Goal: Task Accomplishment & Management: Manage account settings

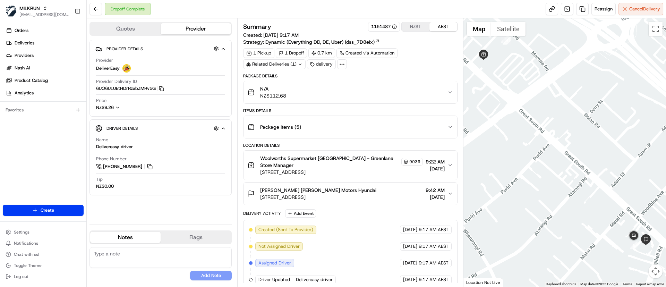
scroll to position [117, 0]
click at [42, 39] on link "Deliveries" at bounding box center [45, 42] width 84 height 11
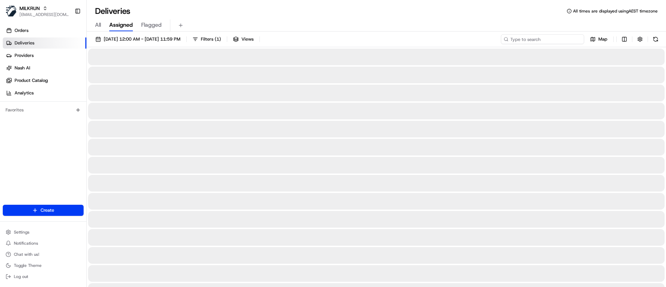
click at [543, 40] on input at bounding box center [542, 39] width 83 height 10
paste input "b6424db1-b1c3-4afa-a7bc-681d556a22ce"
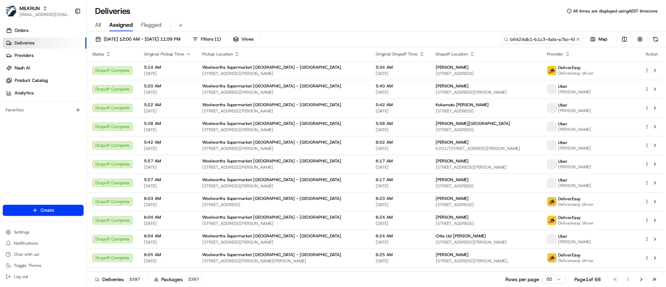
scroll to position [0, 32]
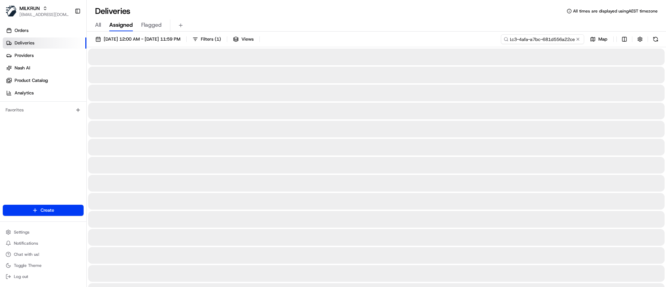
type input "b6424db1-b1c3-4afa-a7bc-681d556a22ce"
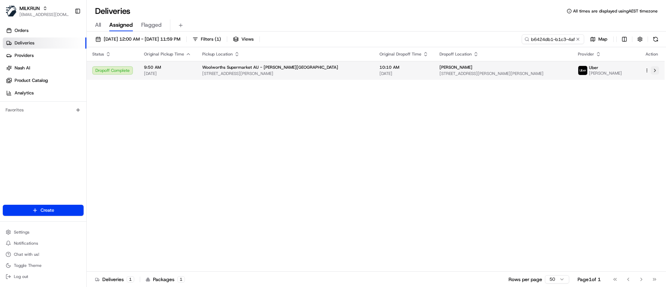
click at [656, 70] on button at bounding box center [654, 70] width 8 height 8
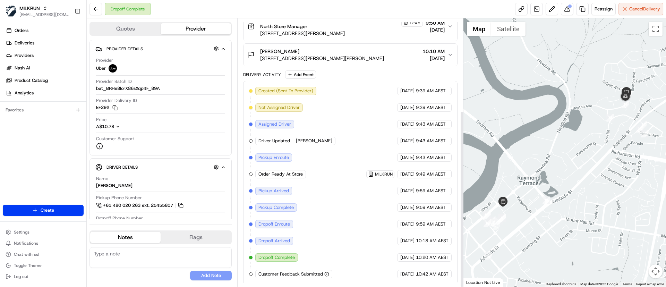
scroll to position [140, 0]
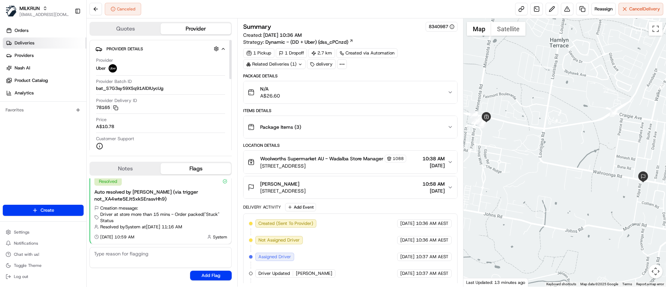
click at [45, 44] on link "Deliveries" at bounding box center [45, 42] width 84 height 11
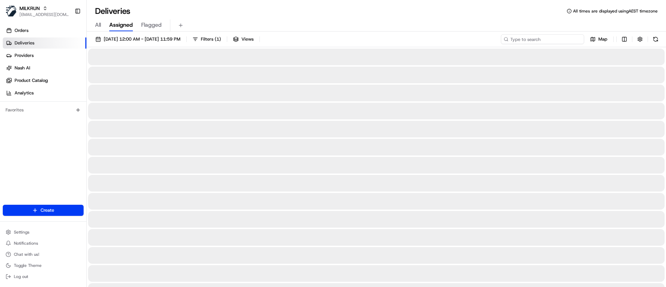
click at [542, 36] on input at bounding box center [542, 39] width 83 height 10
paste input "[PERSON_NAME]"
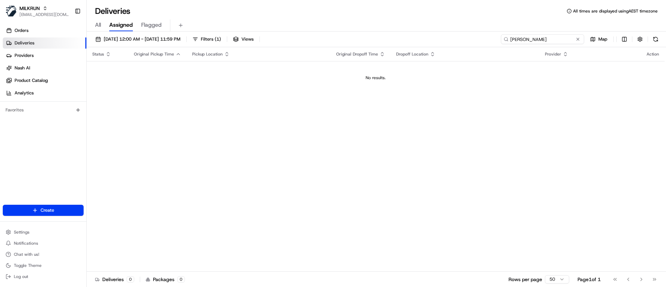
click at [512, 36] on input "sara Bryce" at bounding box center [542, 39] width 83 height 10
type input "sara Bryce"
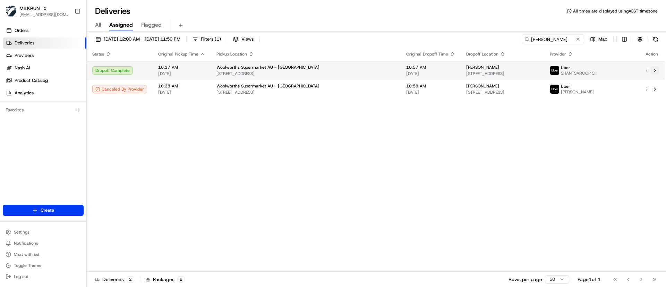
click at [655, 69] on button at bounding box center [654, 70] width 8 height 8
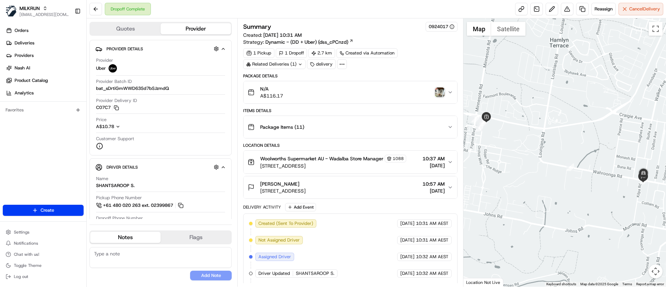
click at [439, 89] on img "button" at bounding box center [440, 92] width 10 height 10
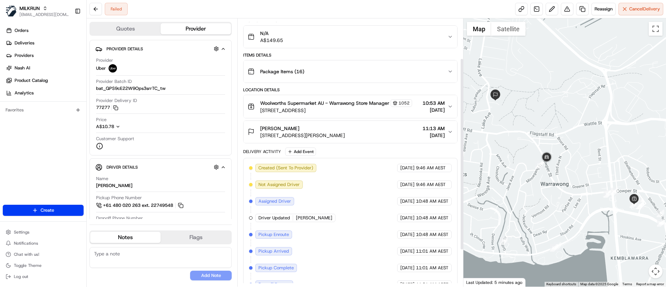
scroll to position [106, 0]
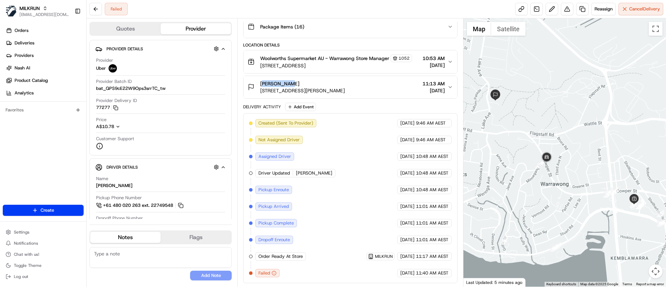
drag, startPoint x: 294, startPoint y: 80, endPoint x: 261, endPoint y: 83, distance: 33.5
click at [261, 83] on div "Emma Shute" at bounding box center [302, 83] width 85 height 7
copy span "Emma Shute"
click at [55, 43] on link "Deliveries" at bounding box center [45, 42] width 84 height 11
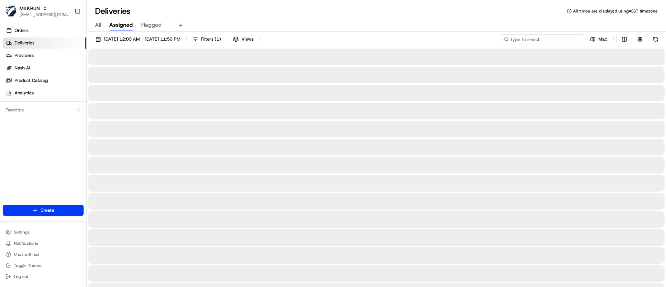
click at [540, 39] on input at bounding box center [542, 39] width 83 height 10
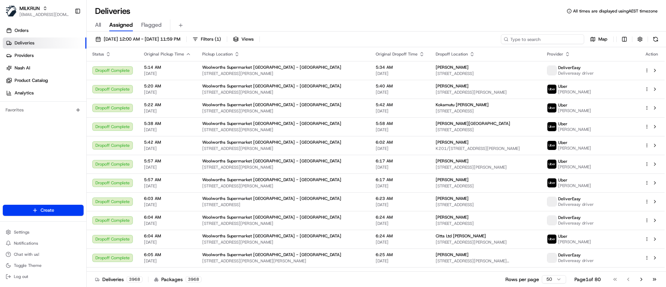
paste input "Emma Shute"
type input "Emma Shute"
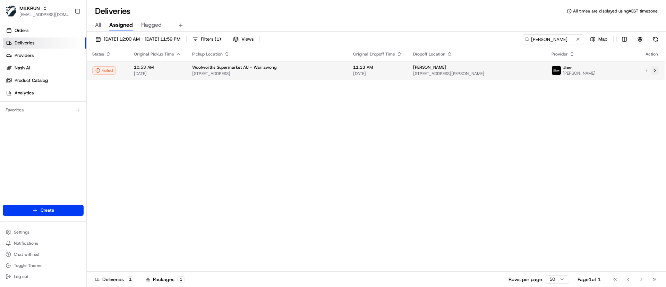
click at [656, 71] on button at bounding box center [654, 70] width 8 height 8
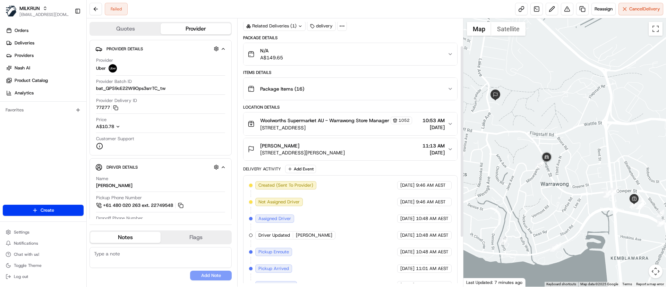
scroll to position [106, 0]
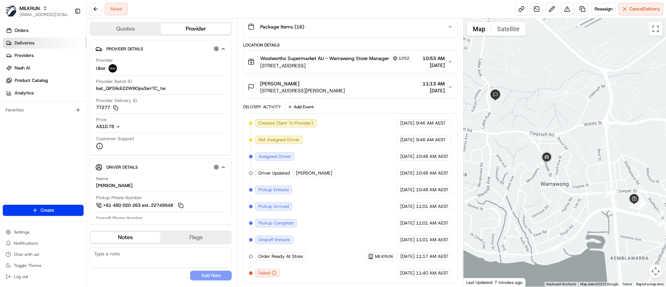
click at [51, 44] on link "Deliveries" at bounding box center [45, 42] width 84 height 11
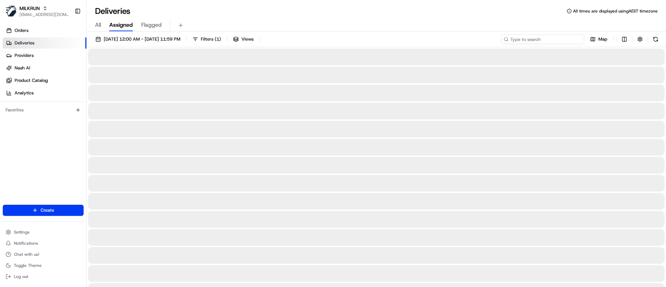
click at [542, 38] on input at bounding box center [542, 39] width 83 height 10
paste input "31cef97f-8aeb-473e-8c87-999a0e39e149"
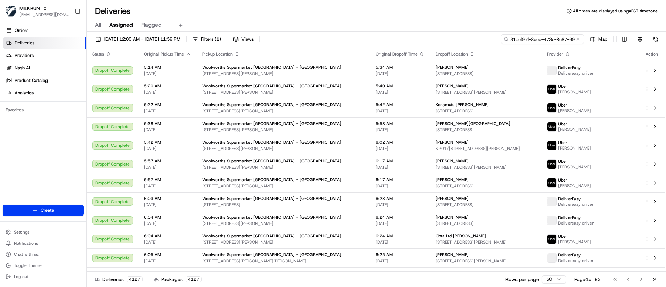
scroll to position [0, 31]
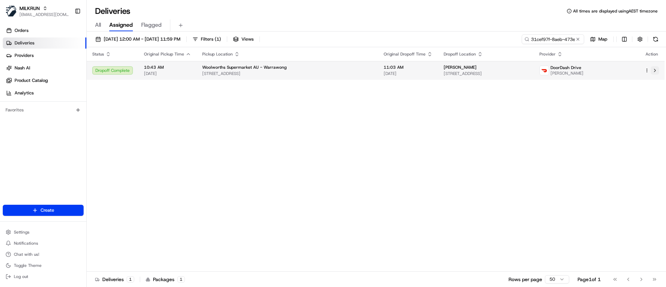
click at [656, 72] on button at bounding box center [654, 70] width 8 height 8
click at [656, 71] on button at bounding box center [654, 70] width 8 height 8
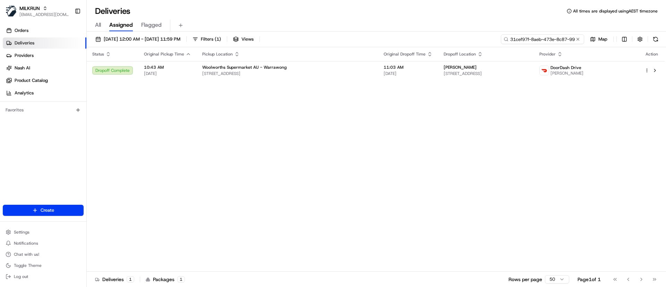
click at [533, 40] on input "31cef97f-8aeb-473e-8c87-999a0e39e149" at bounding box center [542, 39] width 83 height 10
paste input "a190b2c1-3b66-498b-adae-91a4cbdd47c2"
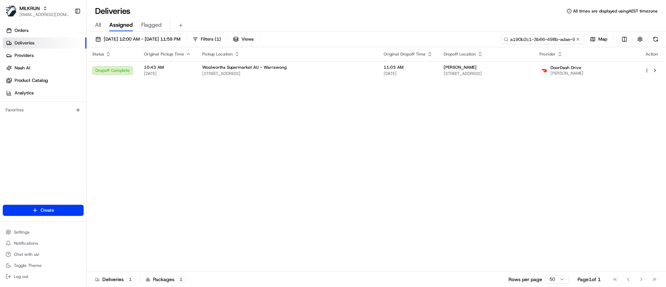
scroll to position [0, 33]
type input "a190b2c1-3b66-498b-adae-91a4cbdd47c2"
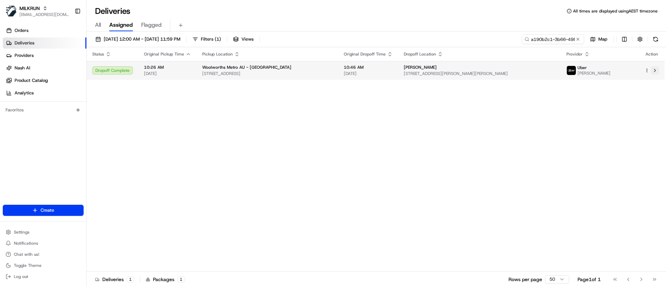
click at [655, 70] on button at bounding box center [654, 70] width 8 height 8
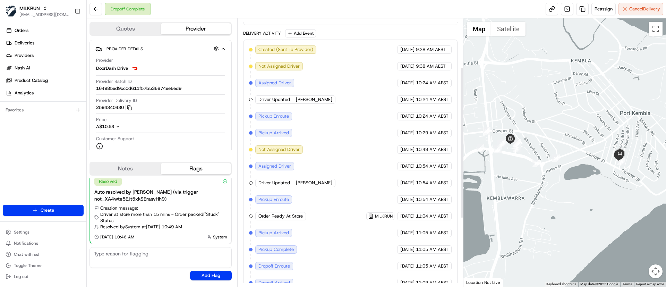
scroll to position [206, 0]
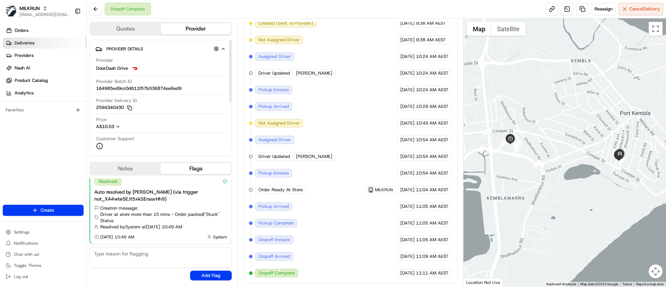
click at [40, 44] on link "Deliveries" at bounding box center [45, 42] width 84 height 11
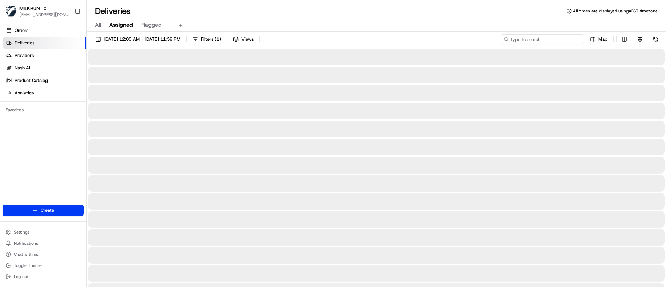
click at [549, 37] on input at bounding box center [542, 39] width 83 height 10
paste input "fda4e80d-5393-4e0d-8a86-f34ff5190a8a"
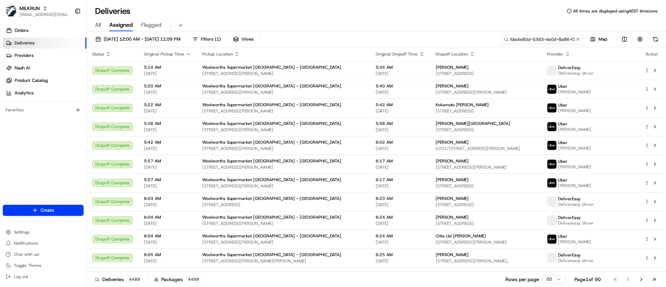
type input "fda4e80d-5393-4e0d-8a86-f34ff5190a8a"
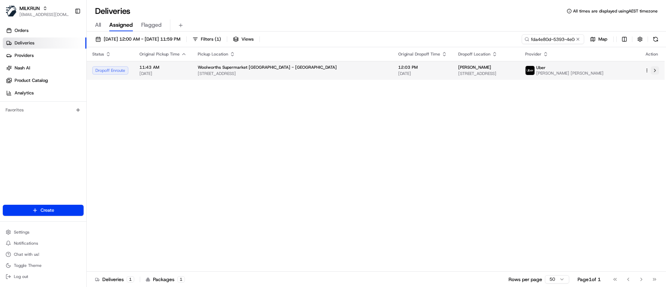
click at [655, 71] on button at bounding box center [654, 70] width 8 height 8
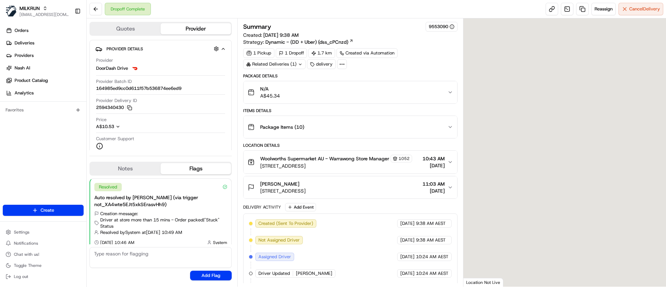
scroll to position [6, 0]
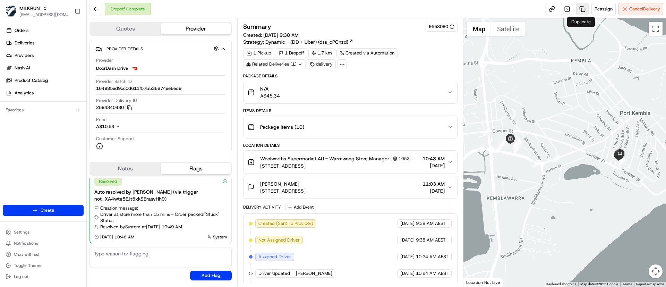
click at [580, 8] on link at bounding box center [582, 9] width 12 height 12
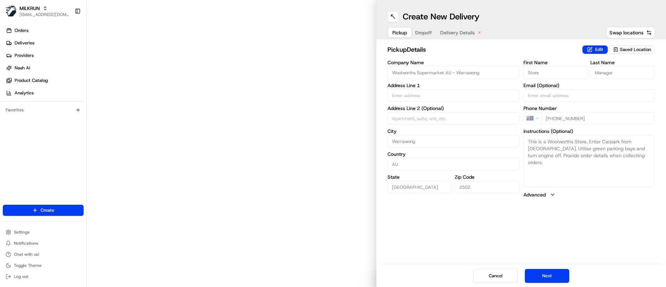
type input "Cowper Street and King St"
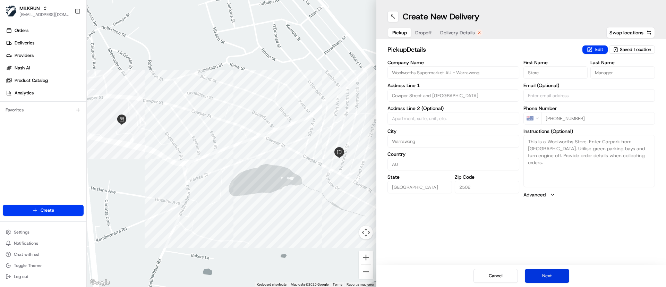
click at [550, 272] on button "Next" at bounding box center [547, 276] width 44 height 14
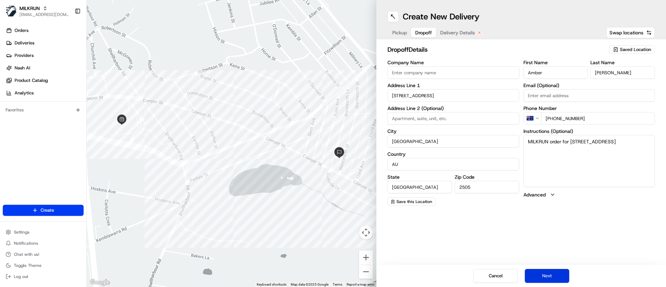
click at [550, 273] on button "Next" at bounding box center [547, 276] width 44 height 14
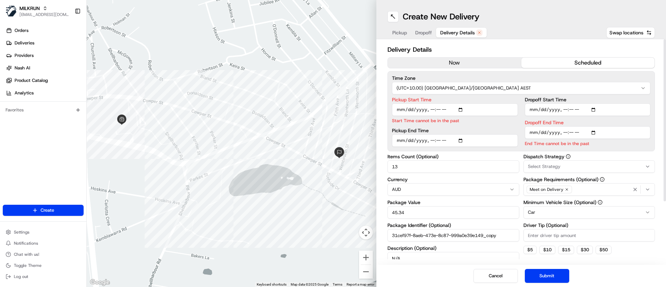
click at [443, 61] on button "now" at bounding box center [454, 63] width 133 height 10
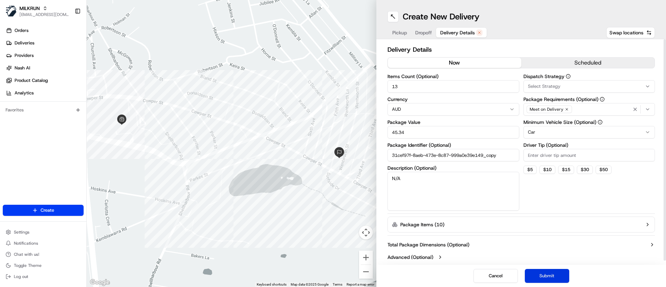
click at [537, 274] on button "Submit" at bounding box center [547, 276] width 44 height 14
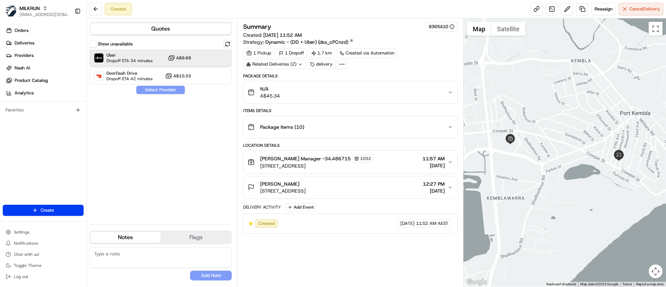
click at [150, 58] on span "Dropoff ETA 34 minutes" at bounding box center [129, 61] width 46 height 6
click at [159, 88] on button "Assign Provider" at bounding box center [160, 90] width 49 height 8
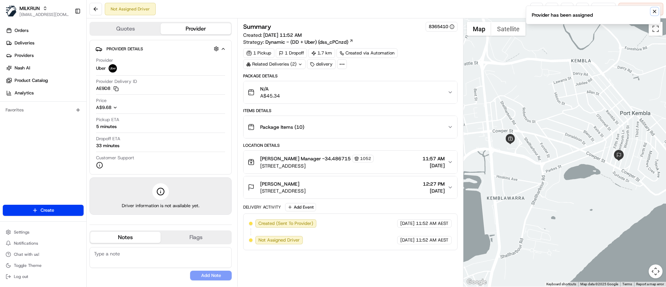
click at [655, 9] on icon "Notifications (F8)" at bounding box center [655, 12] width 6 height 6
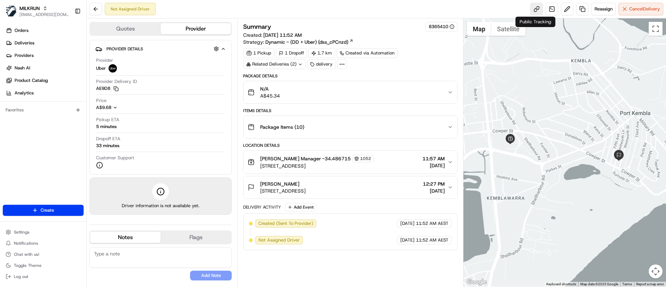
click at [537, 6] on link at bounding box center [536, 9] width 12 height 12
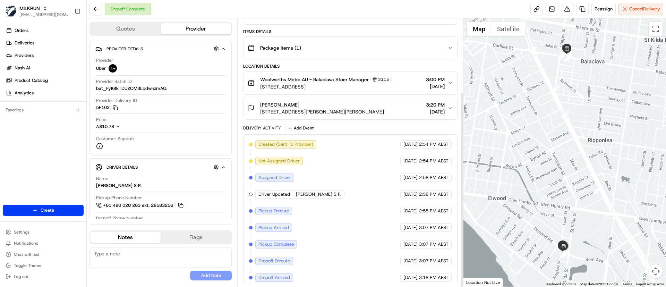
scroll to position [100, 0]
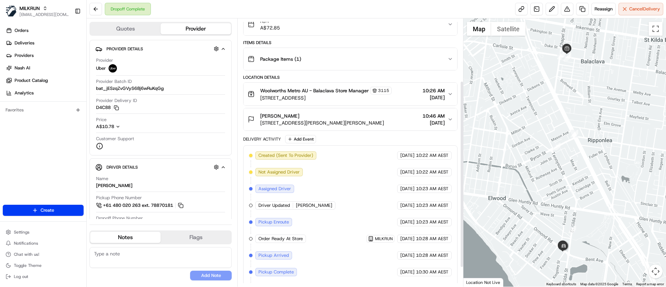
scroll to position [117, 0]
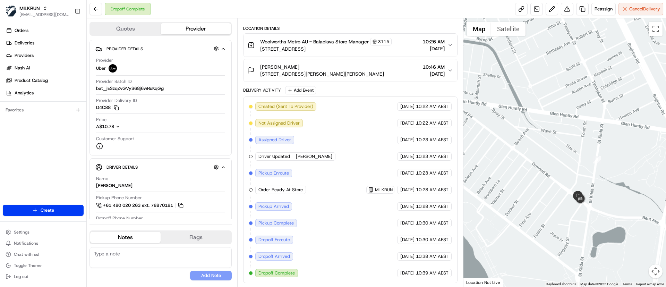
drag, startPoint x: 561, startPoint y: 256, endPoint x: 569, endPoint y: 205, distance: 51.5
click at [568, 192] on div at bounding box center [564, 152] width 203 height 268
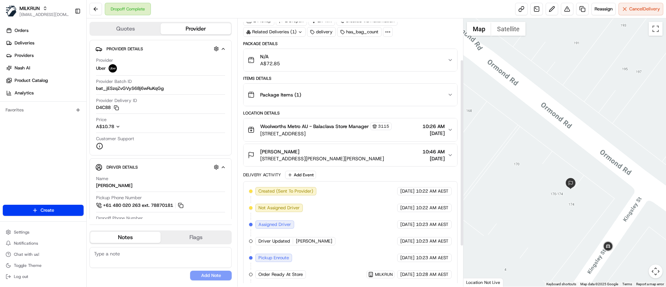
scroll to position [65, 0]
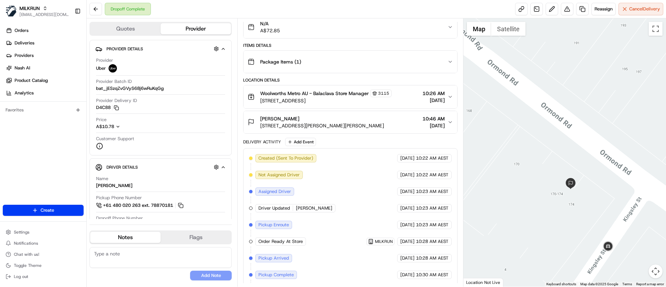
click at [338, 122] on span "Unit 112/2 Kingsley St, Elwood, VIC 3184, AU" at bounding box center [322, 125] width 124 height 7
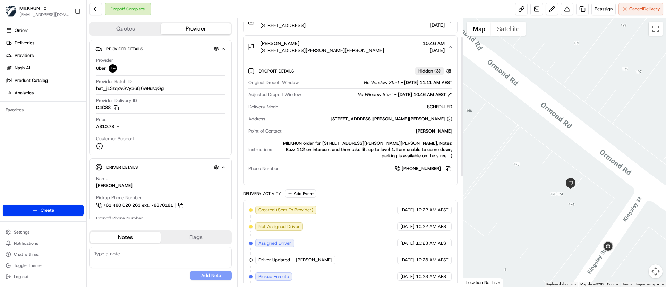
scroll to position [0, 0]
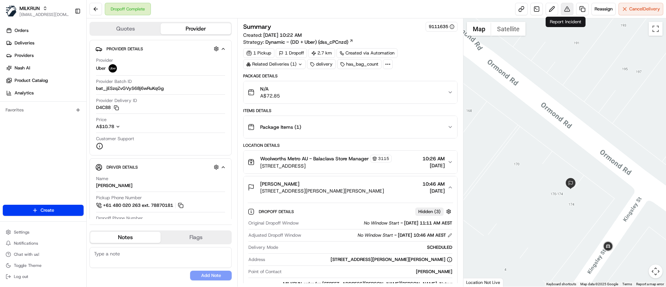
click at [566, 10] on button at bounding box center [567, 9] width 12 height 12
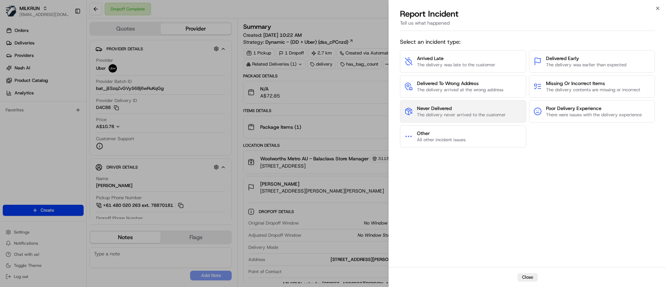
click at [448, 113] on span "The delivery never arrived to the customer" at bounding box center [461, 115] width 89 height 6
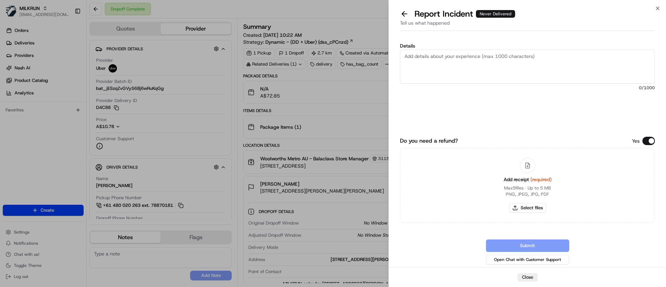
click at [421, 65] on textarea "Details" at bounding box center [527, 67] width 255 height 34
type textarea "Customer has not received their order today and driver has violated wait time f…"
click at [532, 208] on button "Select files" at bounding box center [527, 208] width 37 height 10
type input "C:\fakepath\Anita Kuklych invoice.pdf"
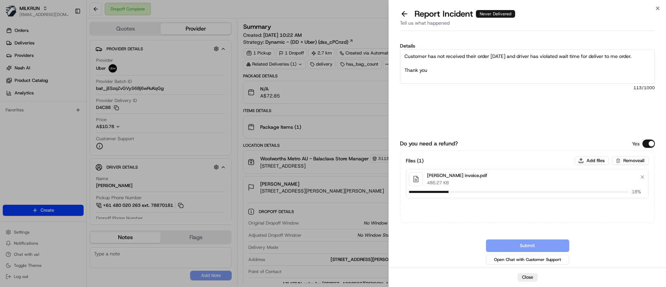
click at [487, 65] on textarea "Customer has not received their order today and driver has violated wait time f…" at bounding box center [527, 67] width 255 height 34
click at [528, 242] on button "Submit" at bounding box center [527, 245] width 83 height 12
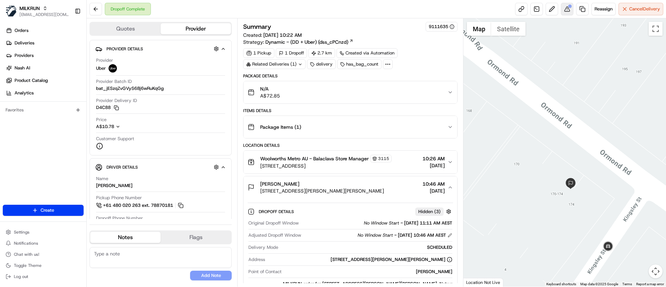
click at [567, 9] on button at bounding box center [567, 9] width 12 height 12
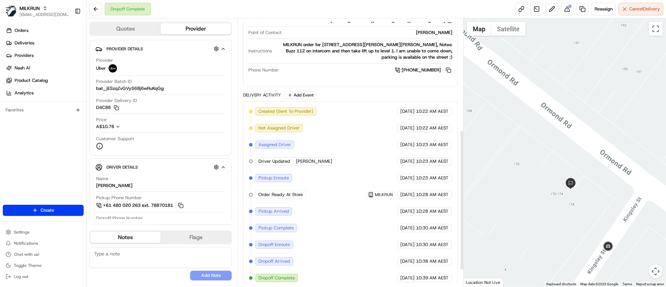
scroll to position [244, 0]
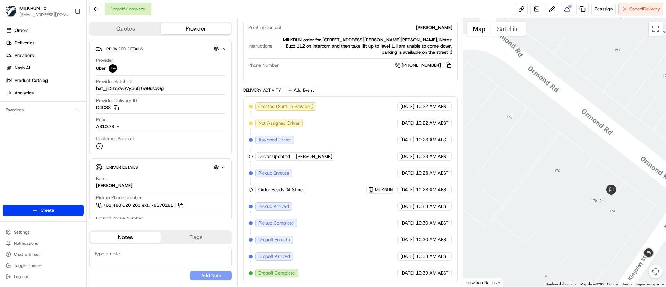
drag, startPoint x: 494, startPoint y: 129, endPoint x: 534, endPoint y: 131, distance: 39.2
click at [534, 131] on div at bounding box center [564, 152] width 203 height 268
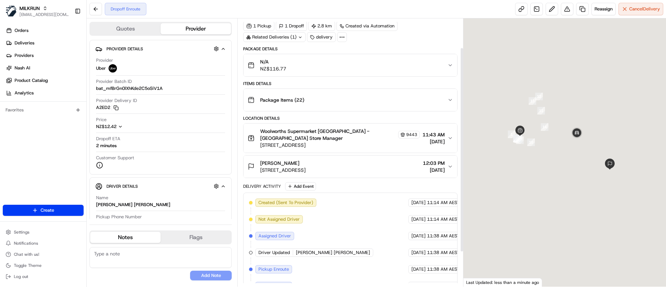
scroll to position [84, 0]
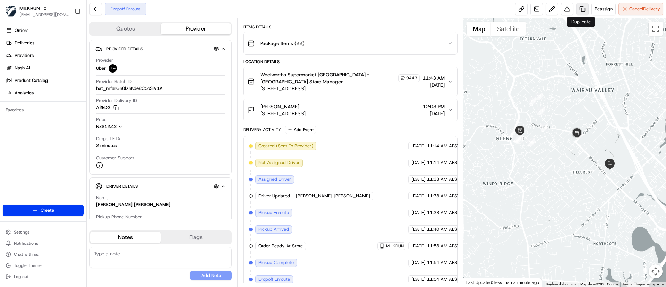
click at [581, 8] on link at bounding box center [582, 9] width 12 height 12
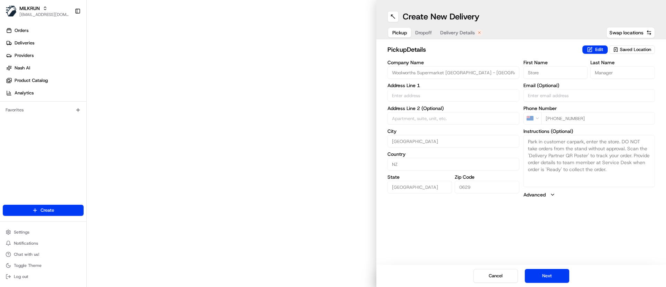
type input "[STREET_ADDRESS]"
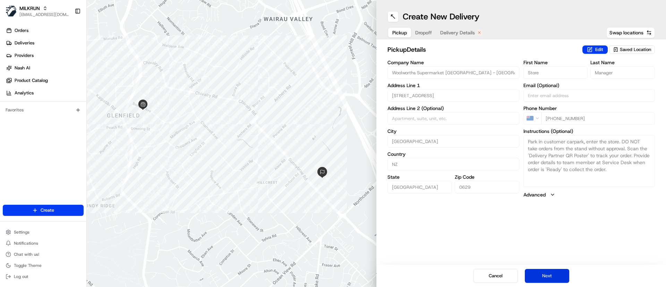
click at [545, 274] on button "Next" at bounding box center [547, 276] width 44 height 14
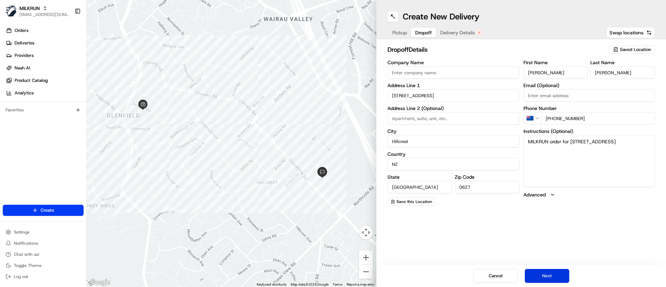
click at [547, 272] on button "Next" at bounding box center [547, 276] width 44 height 14
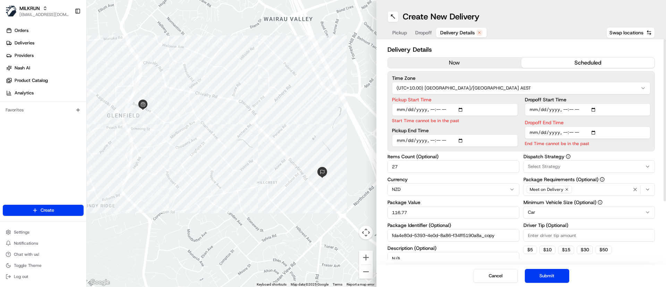
click at [433, 61] on button "now" at bounding box center [454, 63] width 133 height 10
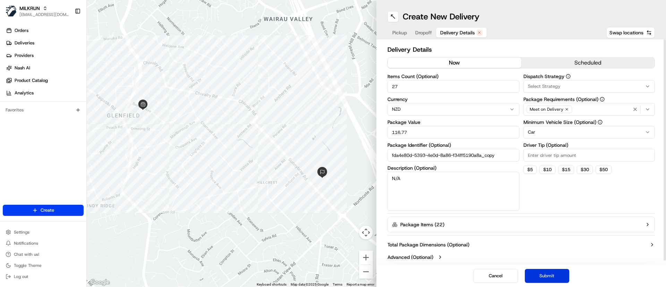
click at [542, 279] on button "Submit" at bounding box center [547, 276] width 44 height 14
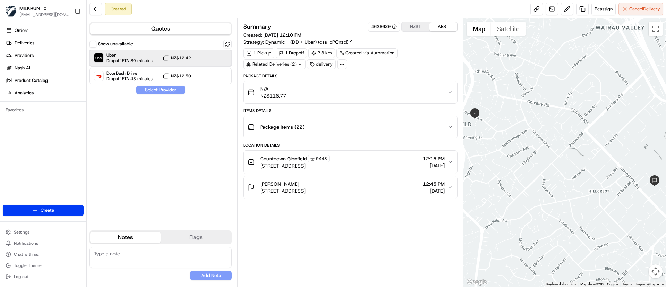
click at [113, 54] on span "Uber" at bounding box center [129, 55] width 46 height 6
click at [155, 90] on button "Assign Provider" at bounding box center [160, 90] width 49 height 8
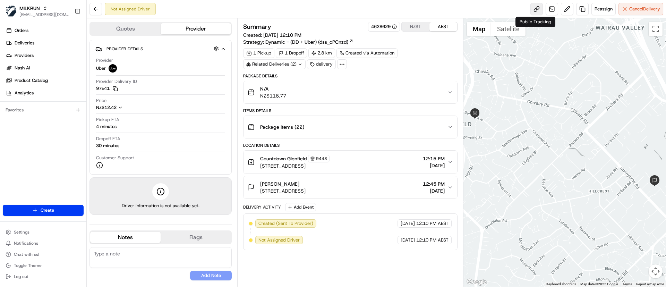
click at [535, 8] on link at bounding box center [536, 9] width 12 height 12
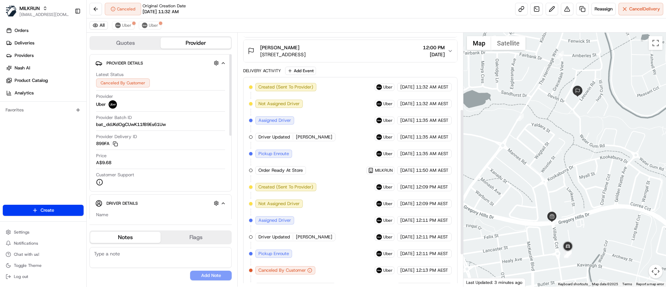
scroll to position [187, 0]
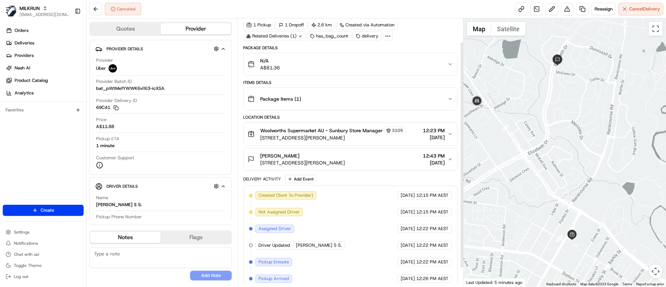
scroll to position [50, 0]
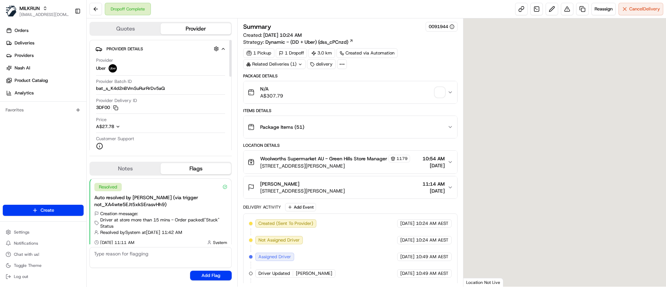
scroll to position [80, 0]
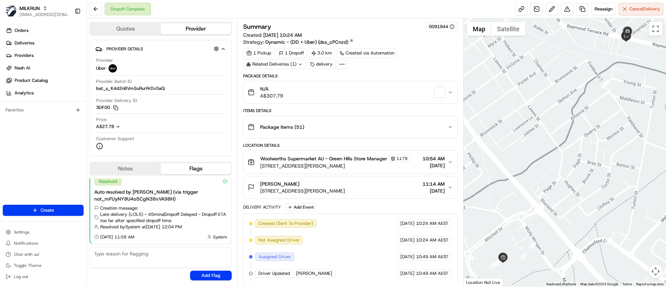
click at [440, 93] on span "button" at bounding box center [440, 92] width 10 height 10
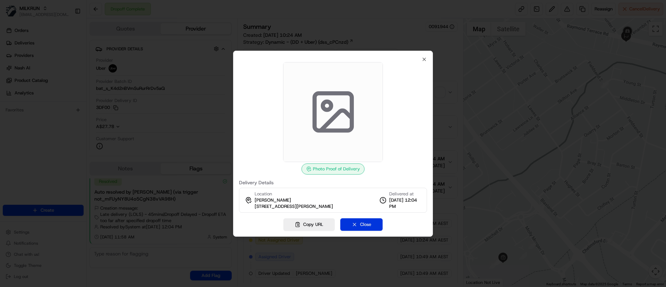
click at [361, 225] on button "Close" at bounding box center [361, 224] width 42 height 12
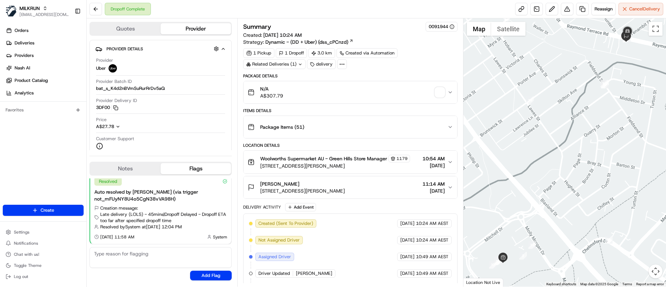
click at [438, 90] on span "button" at bounding box center [440, 92] width 10 height 10
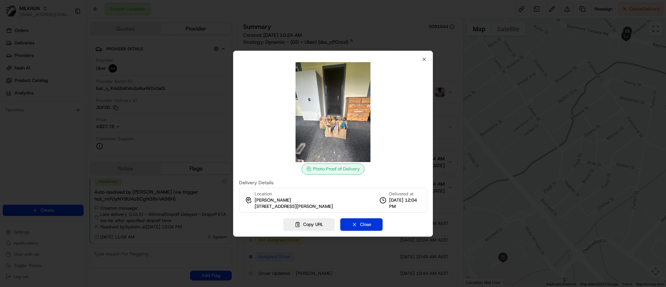
click at [358, 226] on button "Close" at bounding box center [361, 224] width 42 height 12
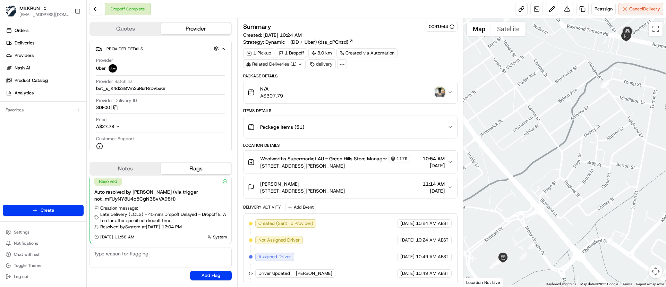
click at [440, 89] on img "button" at bounding box center [440, 92] width 10 height 10
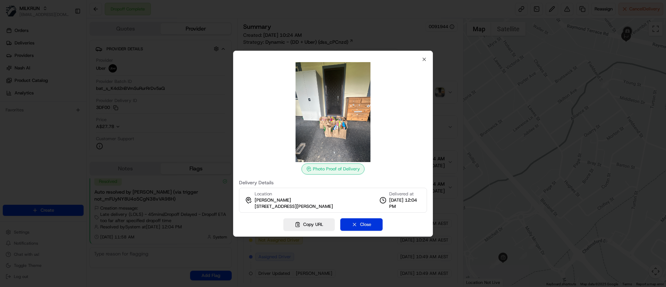
click at [364, 230] on button "Close" at bounding box center [361, 224] width 42 height 12
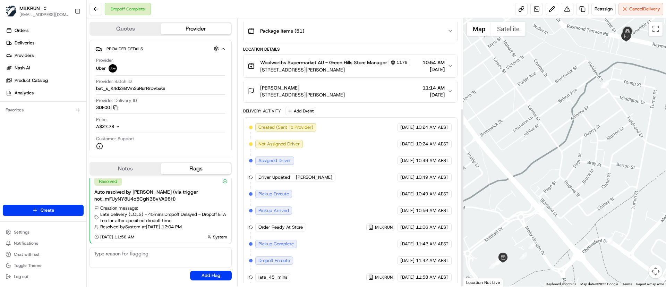
scroll to position [133, 0]
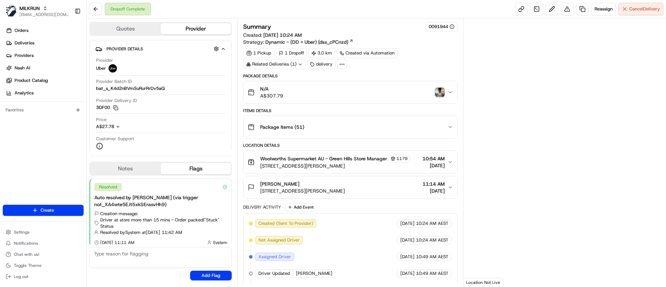
scroll to position [80, 0]
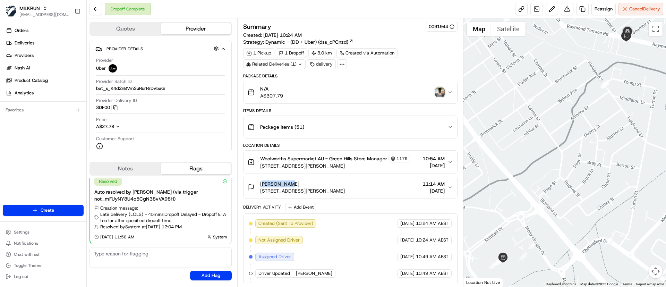
drag, startPoint x: 277, startPoint y: 180, endPoint x: 259, endPoint y: 181, distance: 18.1
click at [259, 181] on div "[PERSON_NAME] [STREET_ADDRESS][PERSON_NAME]" at bounding box center [296, 187] width 97 height 14
copy span "[PERSON_NAME]"
click at [29, 40] on span "Deliveries" at bounding box center [25, 43] width 20 height 6
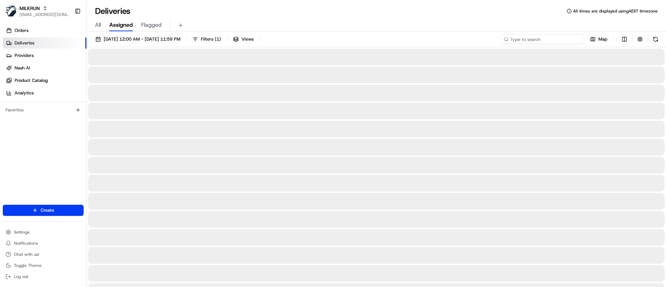
click at [536, 36] on input at bounding box center [542, 39] width 83 height 10
paste input "[PERSON_NAME]"
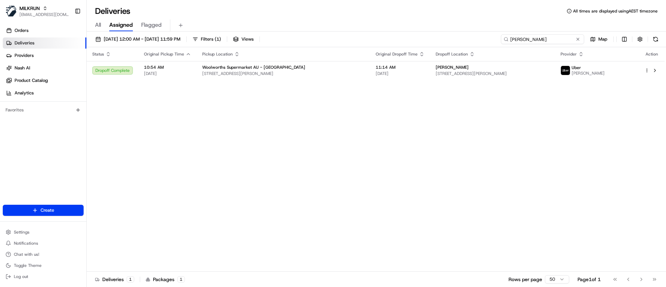
drag, startPoint x: 529, startPoint y: 36, endPoint x: 458, endPoint y: 39, distance: 71.5
click at [458, 39] on div "[DATE] 12:00 AM - [DATE] 11:59 PM Filters ( 1 ) Views [PERSON_NAME] Map" at bounding box center [376, 40] width 579 height 13
paste input "20fd8f52-69cc-4edf-b722-d35bc2d62c8a"
type input "20fd8f52-69cc-4edf-b722-d35bc2d62c8a"
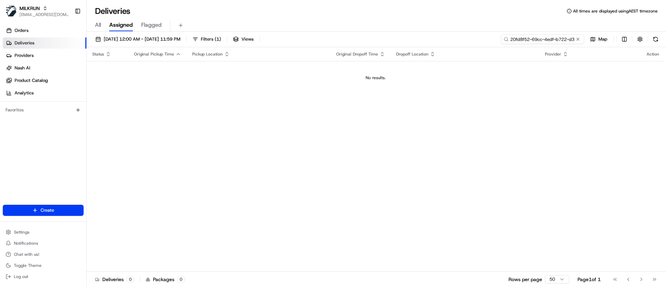
click at [537, 36] on input "20fd8f52-69cc-4edf-b722-d35bc2d62c8a" at bounding box center [542, 39] width 83 height 10
click at [515, 41] on input "20fd8f52-69cc-4edf-b722-d35bc2d62c8a" at bounding box center [542, 39] width 83 height 10
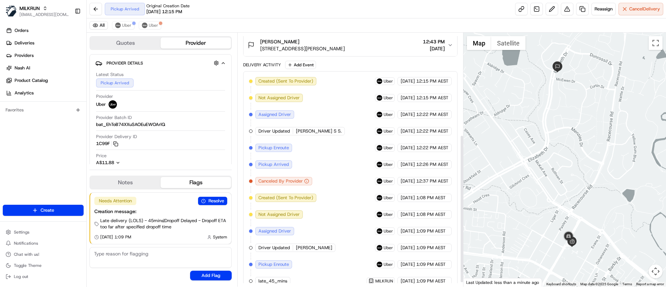
scroll to position [181, 0]
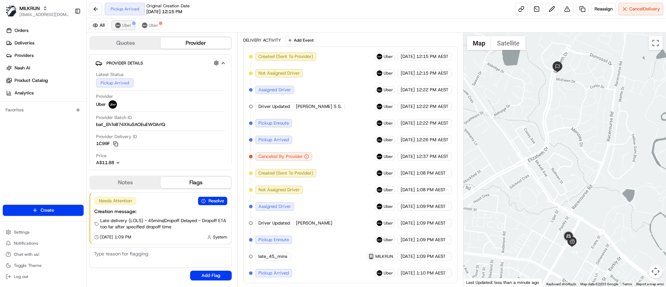
click at [119, 27] on img at bounding box center [118, 26] width 6 height 6
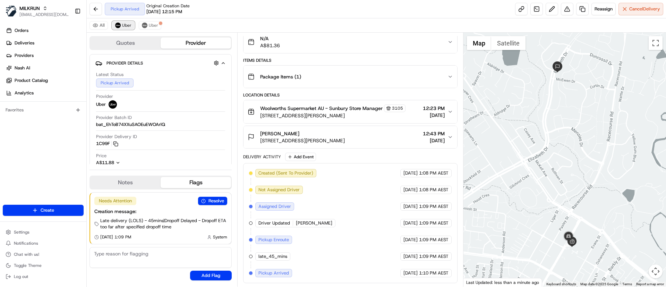
scroll to position [64, 0]
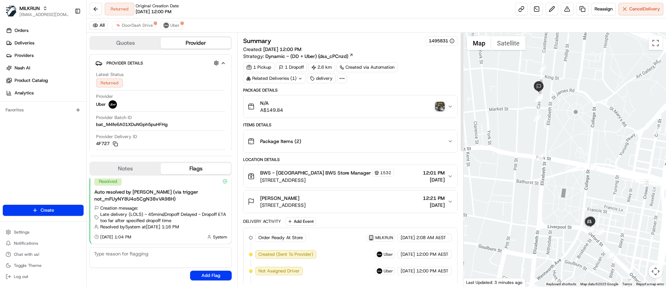
click at [441, 107] on img "button" at bounding box center [440, 107] width 10 height 10
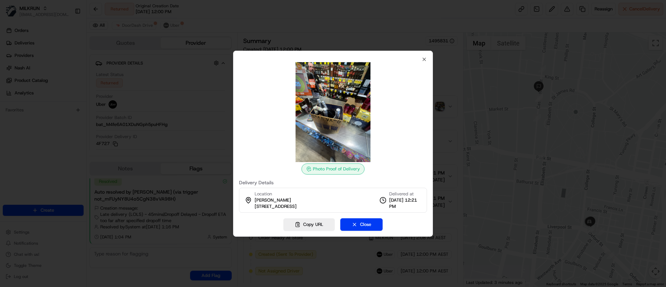
drag, startPoint x: 329, startPoint y: 108, endPoint x: 273, endPoint y: 103, distance: 56.4
click at [273, 103] on div at bounding box center [333, 112] width 188 height 100
click at [364, 223] on button "Close" at bounding box center [361, 224] width 42 height 12
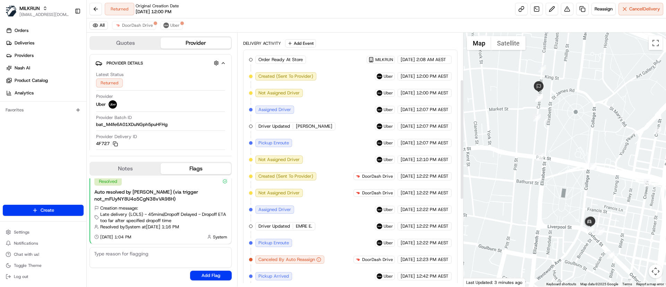
scroll to position [99, 0]
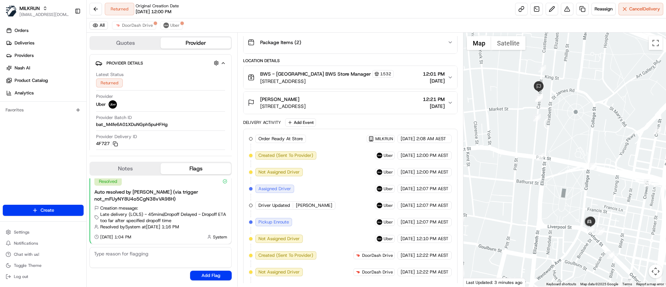
drag, startPoint x: 260, startPoint y: 106, endPoint x: 365, endPoint y: 107, distance: 105.4
click at [305, 107] on div "Samara Franklin 22/85 Castlereagh Street, Sydney, NSW 2000, AU" at bounding box center [277, 103] width 58 height 14
copy span "22/85 Castlereagh Street, Sydney, NSW 2000,"
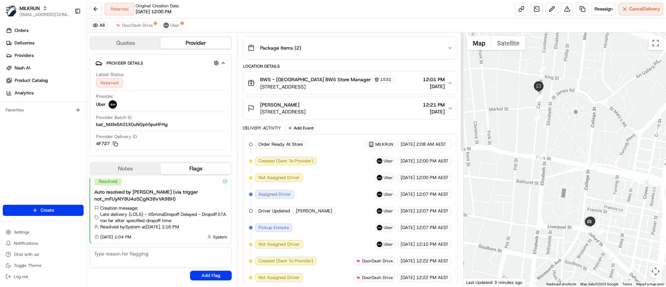
scroll to position [0, 0]
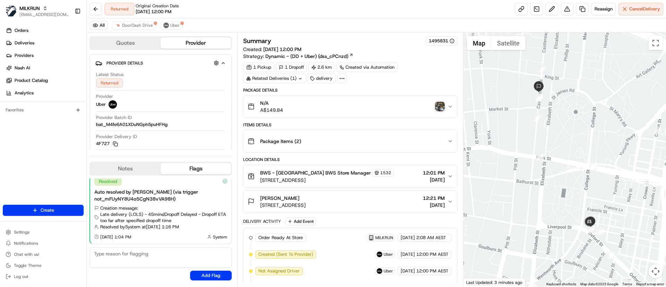
click at [442, 103] on img "button" at bounding box center [440, 107] width 10 height 10
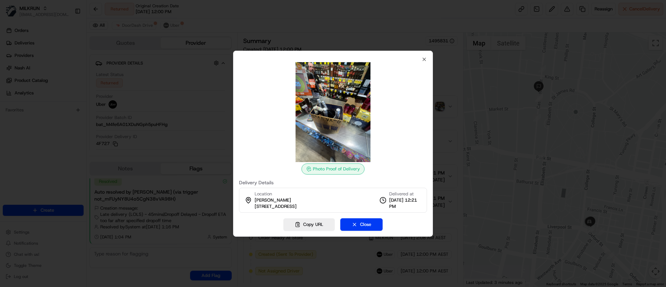
click at [360, 231] on div "Photo Proof of Delivery Delivery Details Location Samara Franklin 22/85 Castler…" at bounding box center [333, 144] width 200 height 186
click at [363, 228] on button "Close" at bounding box center [361, 224] width 42 height 12
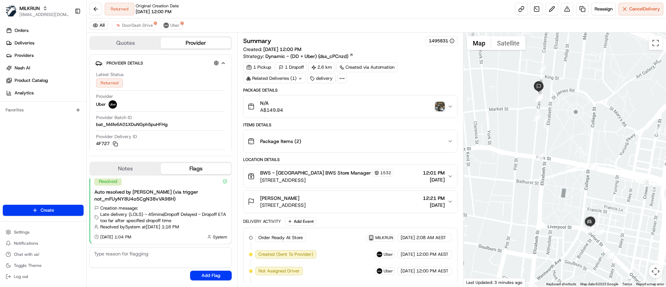
click at [305, 202] on span "22/85 Castlereagh Street, Sydney, NSW 2000, AU" at bounding box center [282, 204] width 45 height 7
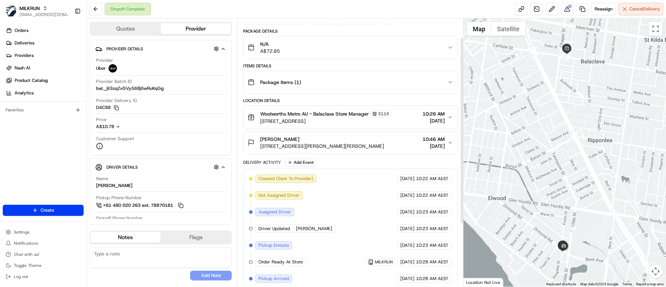
scroll to position [117, 0]
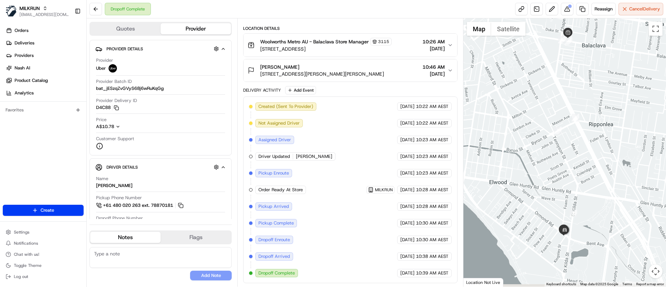
drag, startPoint x: 513, startPoint y: 226, endPoint x: 509, endPoint y: 107, distance: 118.6
click at [509, 107] on div at bounding box center [564, 152] width 203 height 268
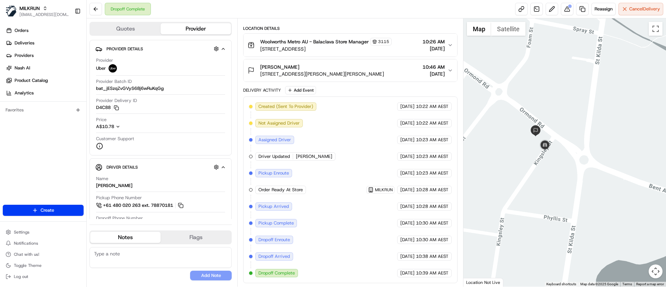
click at [320, 72] on span "Unit 112/2 Kingsley St, Elwood, VIC 3184, AU" at bounding box center [322, 73] width 124 height 7
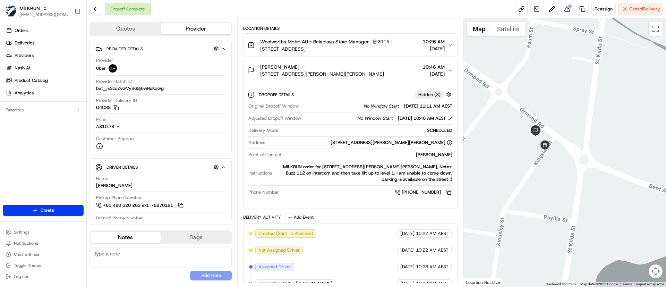
click at [320, 72] on span "Unit 112/2 Kingsley St, Elwood, VIC 3184, AU" at bounding box center [322, 73] width 124 height 7
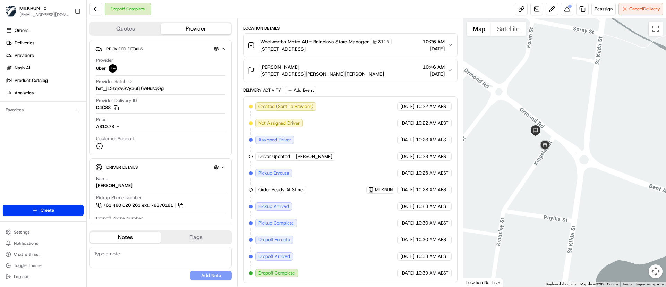
click at [320, 72] on span "Unit 112/2 Kingsley St, Elwood, VIC 3184, AU" at bounding box center [322, 73] width 124 height 7
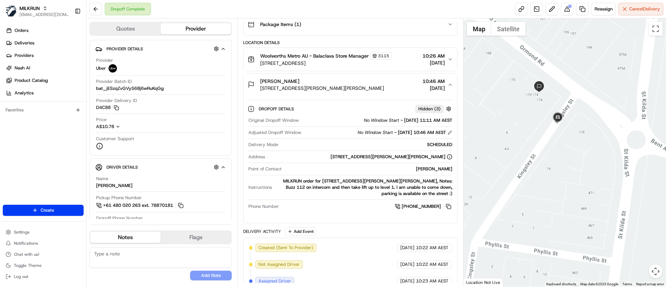
scroll to position [0, 0]
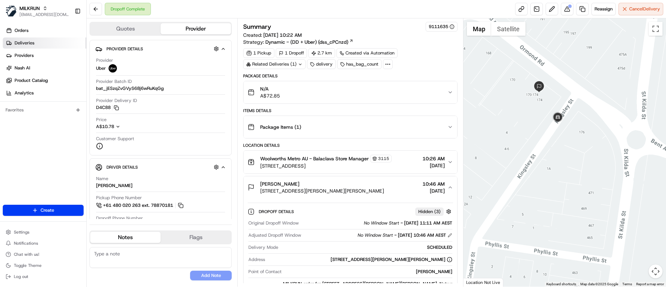
click at [44, 41] on link "Deliveries" at bounding box center [45, 42] width 84 height 11
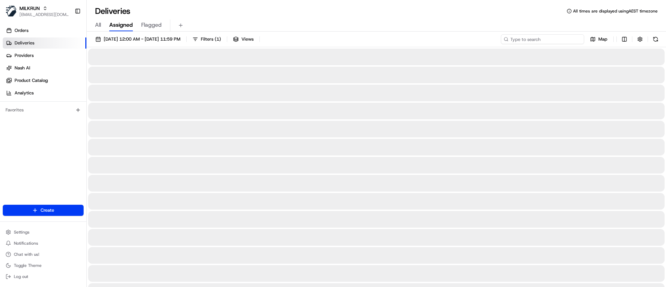
click at [538, 36] on input at bounding box center [542, 39] width 83 height 10
paste input "7f41b996-4414-4d32-9183-b5f314b39ee2"
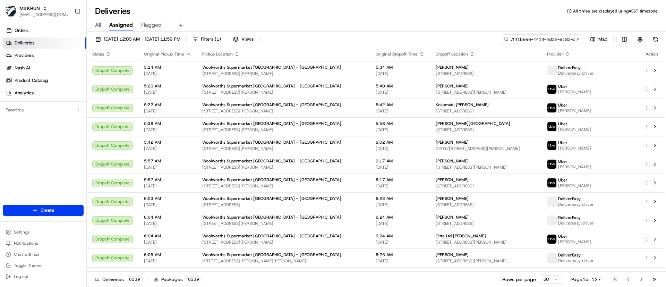
scroll to position [0, 34]
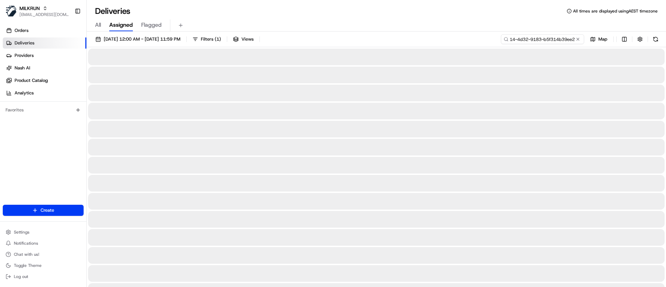
type input "7f41b996-4414-4d32-9183-b5f314b39ee2"
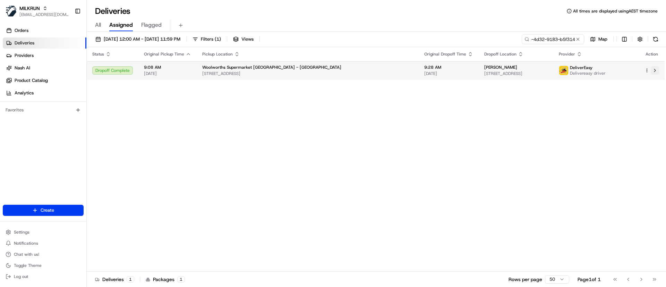
click at [656, 69] on button at bounding box center [654, 70] width 8 height 8
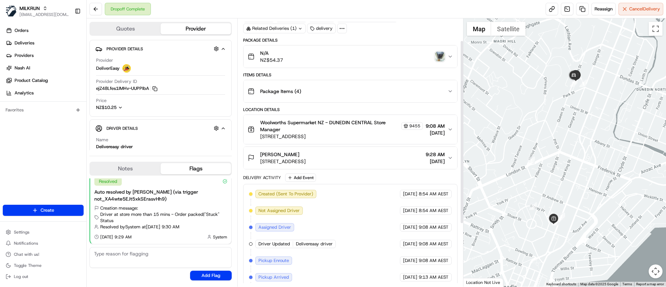
scroll to position [32, 0]
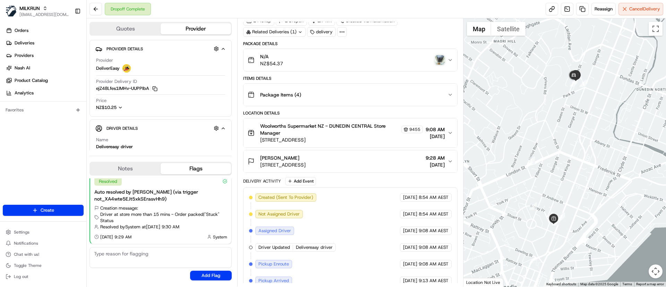
click at [440, 59] on img "button" at bounding box center [440, 60] width 10 height 10
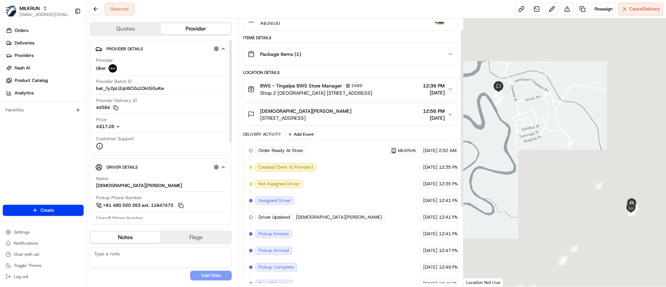
scroll to position [133, 0]
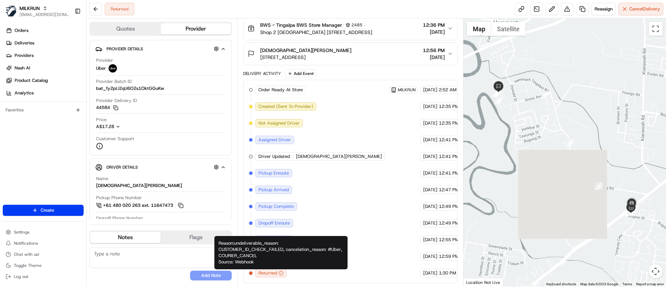
click at [282, 272] on icon "button" at bounding box center [280, 272] width 5 height 5
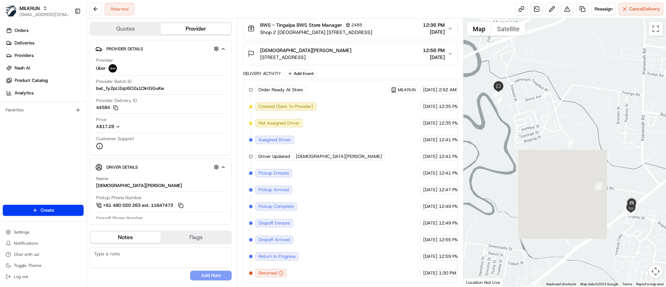
click at [282, 273] on icon "button" at bounding box center [280, 272] width 5 height 5
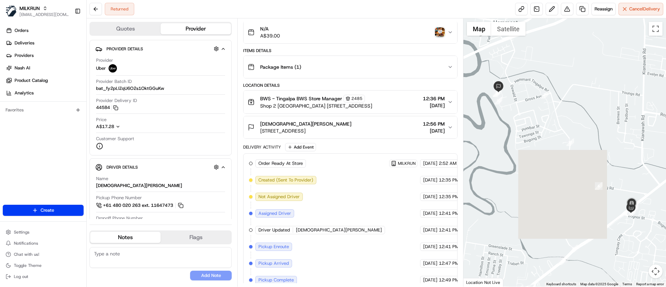
scroll to position [0, 0]
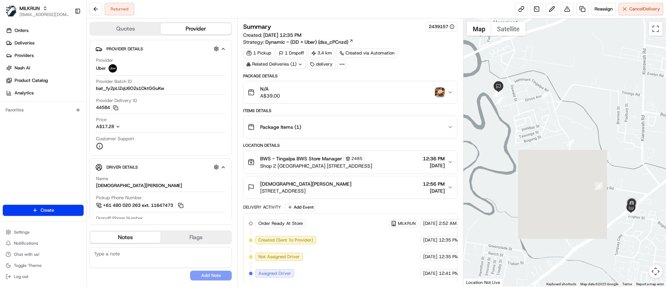
click at [441, 88] on img "button" at bounding box center [440, 92] width 10 height 10
